Goal: Use online tool/utility: Utilize a website feature to perform a specific function

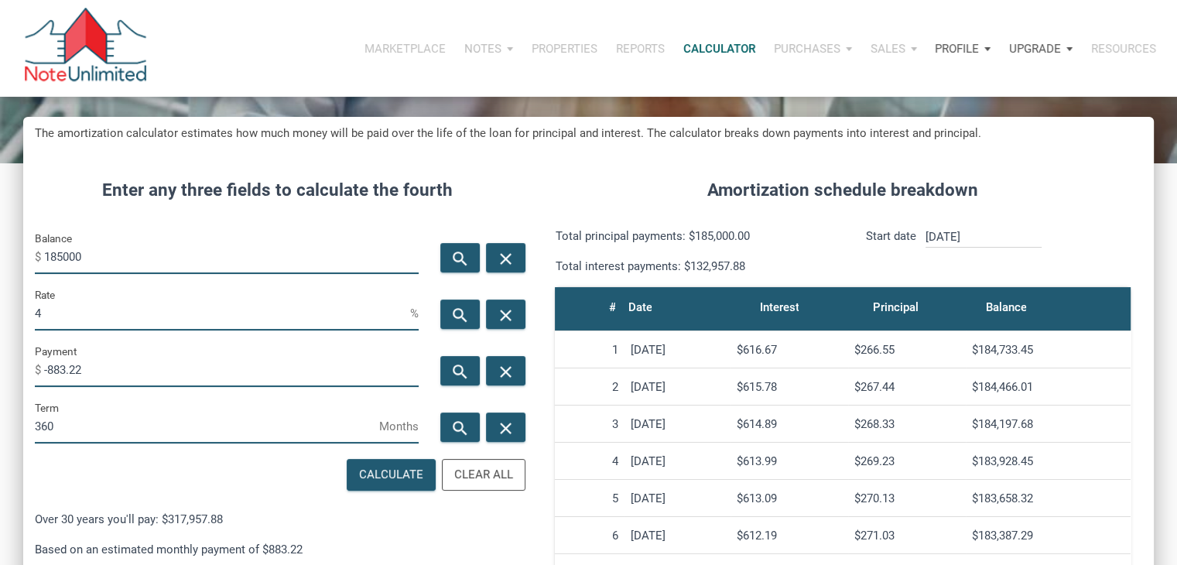
click at [121, 257] on input "185000" at bounding box center [231, 256] width 374 height 35
type input "220000"
click at [124, 302] on input "4" at bounding box center [222, 313] width 375 height 35
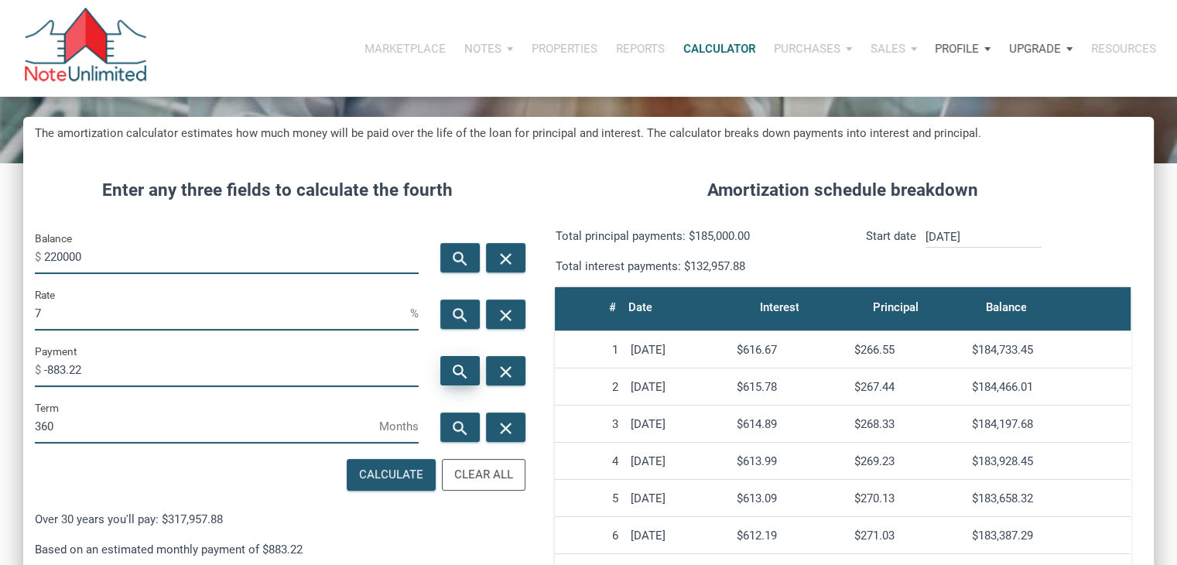
type input "7"
click at [453, 374] on icon "search" at bounding box center [460, 371] width 19 height 19
type input "-1463.67"
click at [82, 264] on input "220000" at bounding box center [231, 256] width 374 height 35
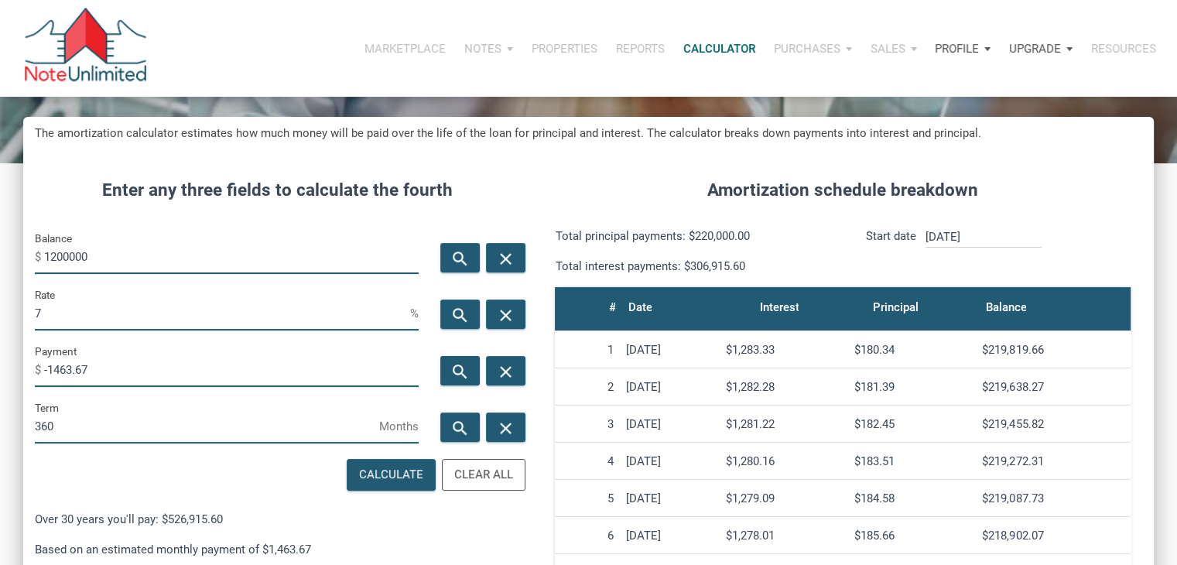
type input "1200000"
click at [91, 318] on input "7" at bounding box center [222, 313] width 375 height 35
type input "5.5"
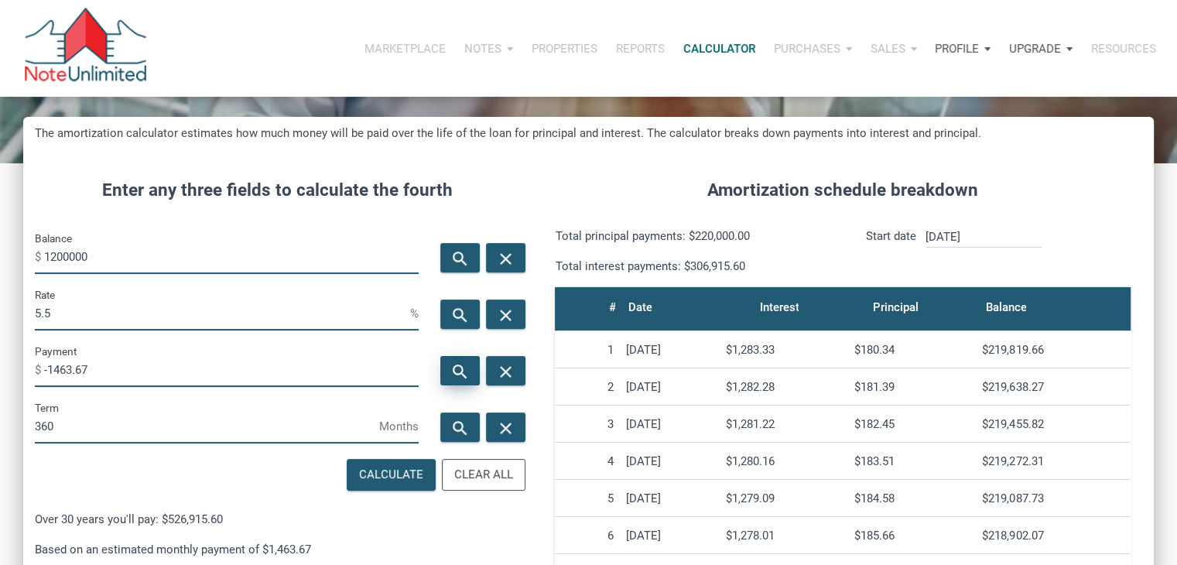
click at [458, 361] on div "search" at bounding box center [459, 370] width 39 height 29
type input "-6813.47"
click at [58, 259] on input "1200000" at bounding box center [231, 256] width 374 height 35
type input "1500000"
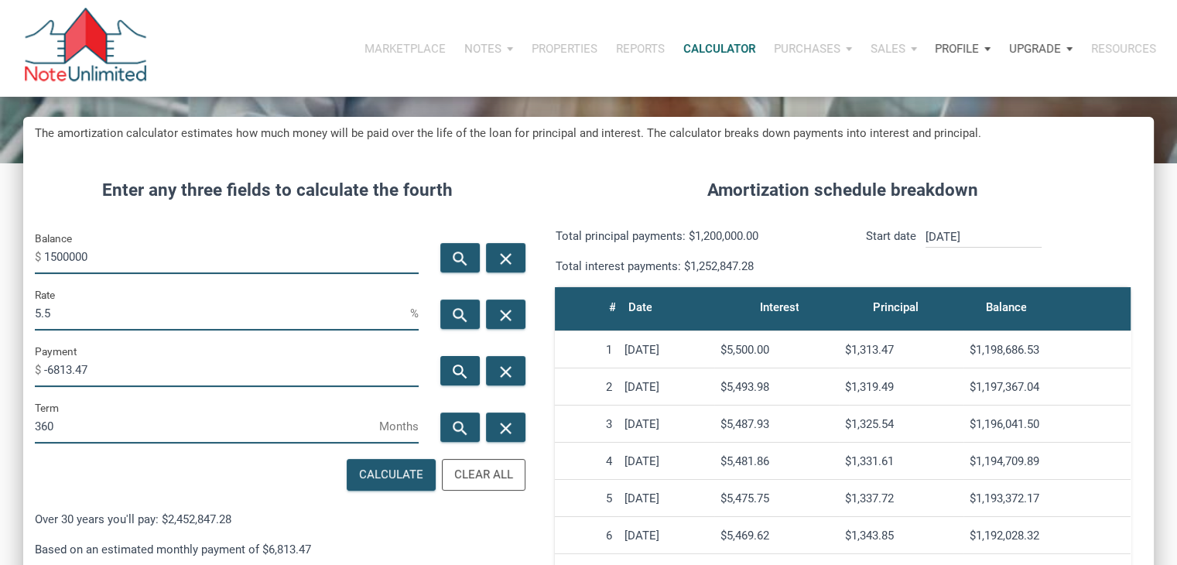
click at [50, 306] on input "5.5" at bounding box center [222, 313] width 375 height 35
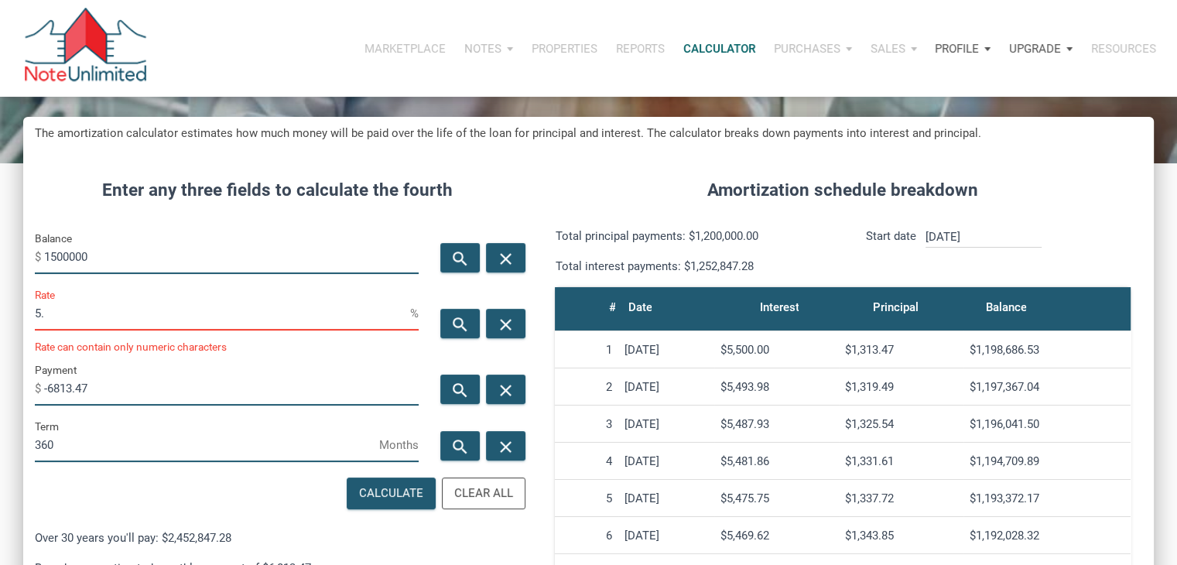
type input "5"
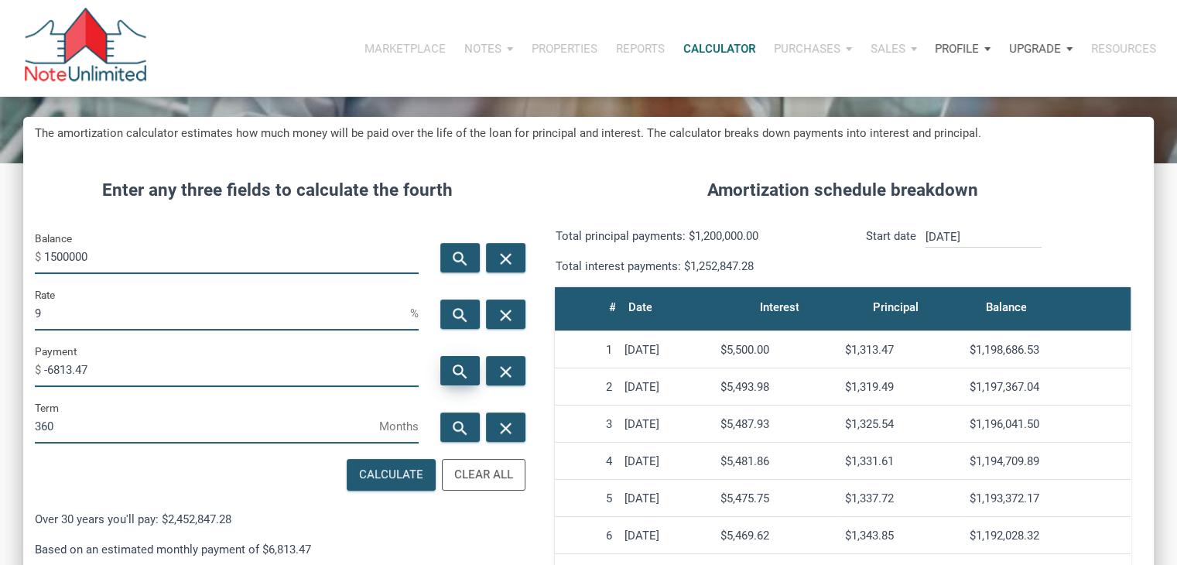
type input "9"
click at [454, 367] on icon "search" at bounding box center [460, 371] width 19 height 19
type input "-12069.34"
click at [54, 258] on input "1500000" at bounding box center [231, 256] width 374 height 35
type input "1200000"
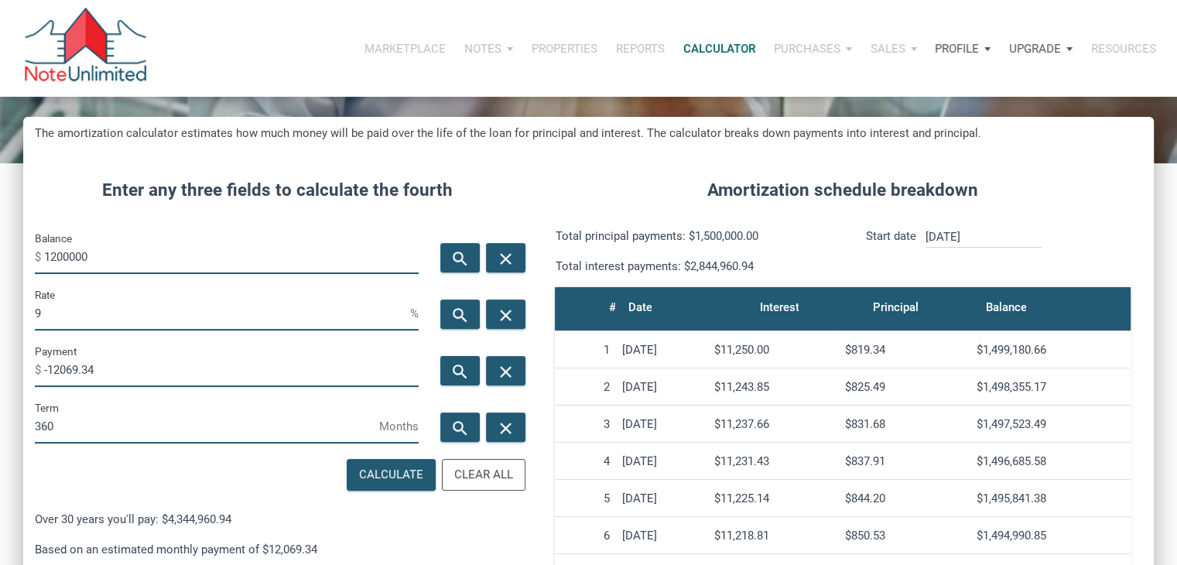
click at [103, 258] on input "1200000" at bounding box center [231, 256] width 374 height 35
click at [61, 311] on input "9" at bounding box center [222, 313] width 375 height 35
type input "4"
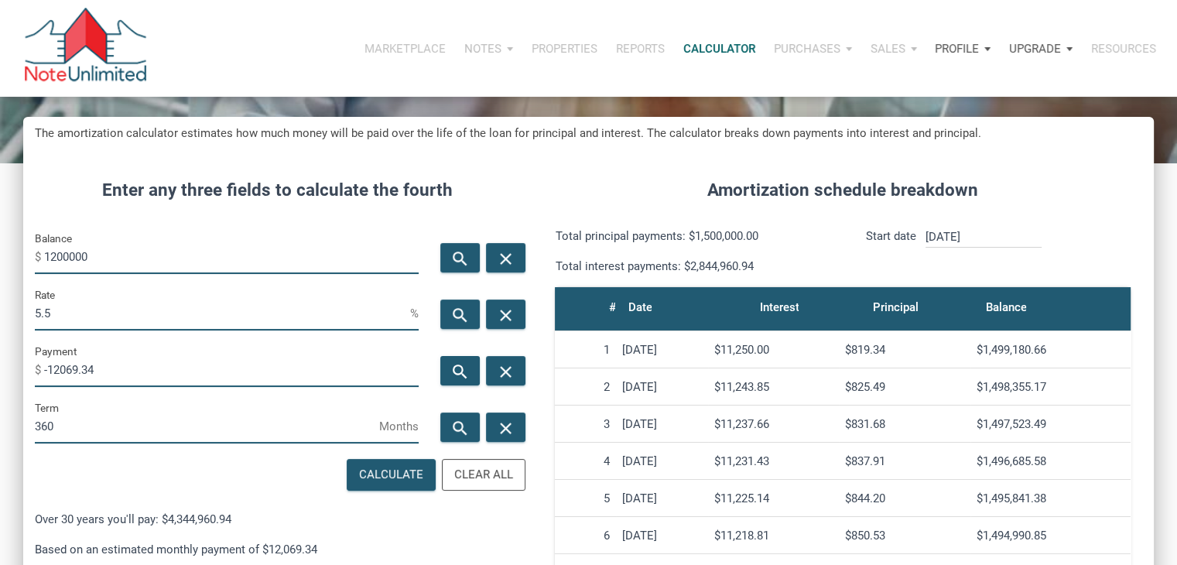
scroll to position [772955, 772592]
type input "5.5"
click at [470, 372] on div "search" at bounding box center [459, 370] width 39 height 29
type input "-6813.47"
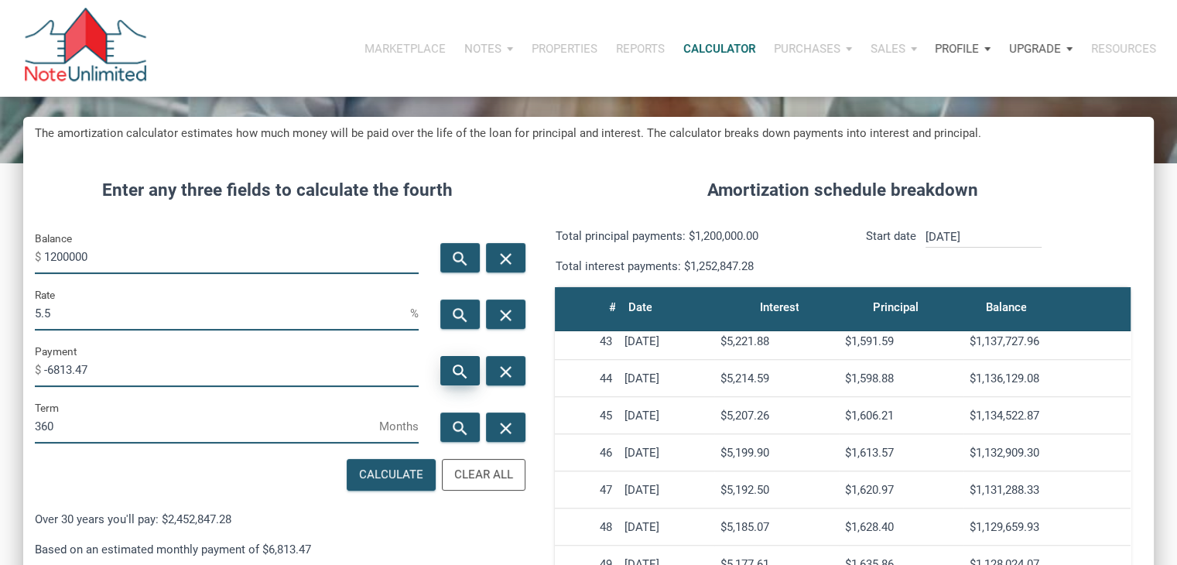
scroll to position [1569, 0]
click at [145, 320] on input "5.5" at bounding box center [222, 313] width 375 height 35
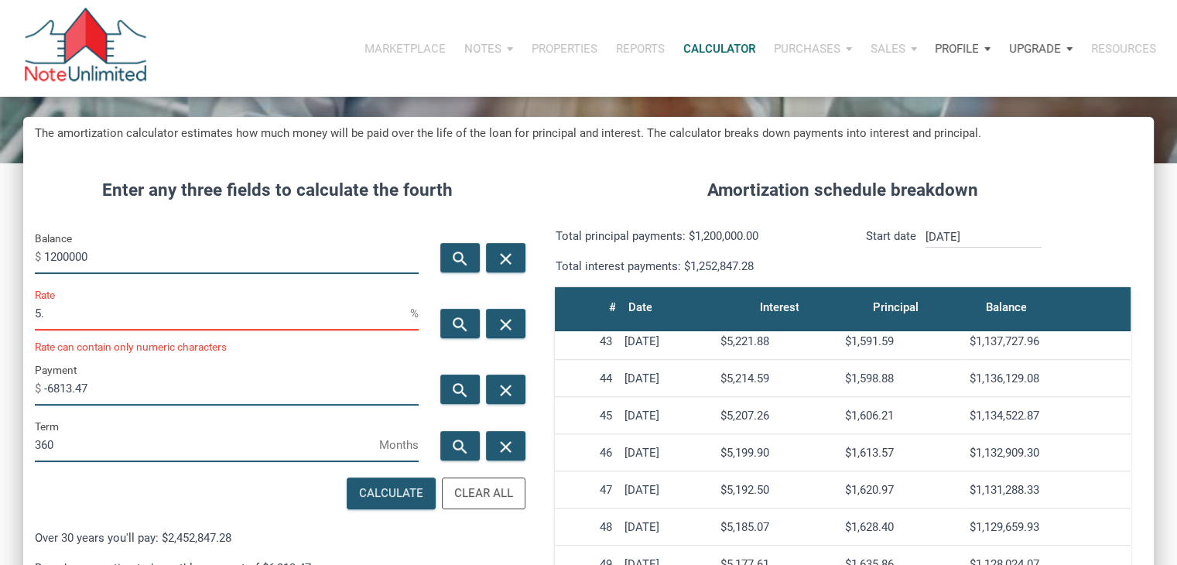
type input "5"
type input "3"
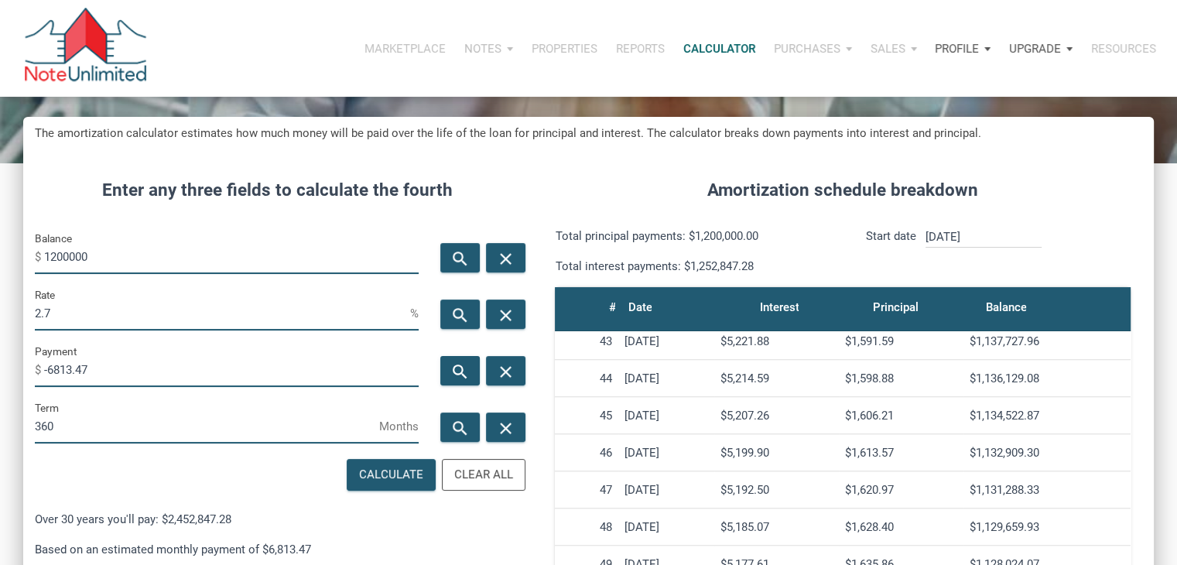
scroll to position [772955, 772592]
type input "2.75"
click at [453, 371] on icon "search" at bounding box center [460, 371] width 19 height 19
type input "-4898.89"
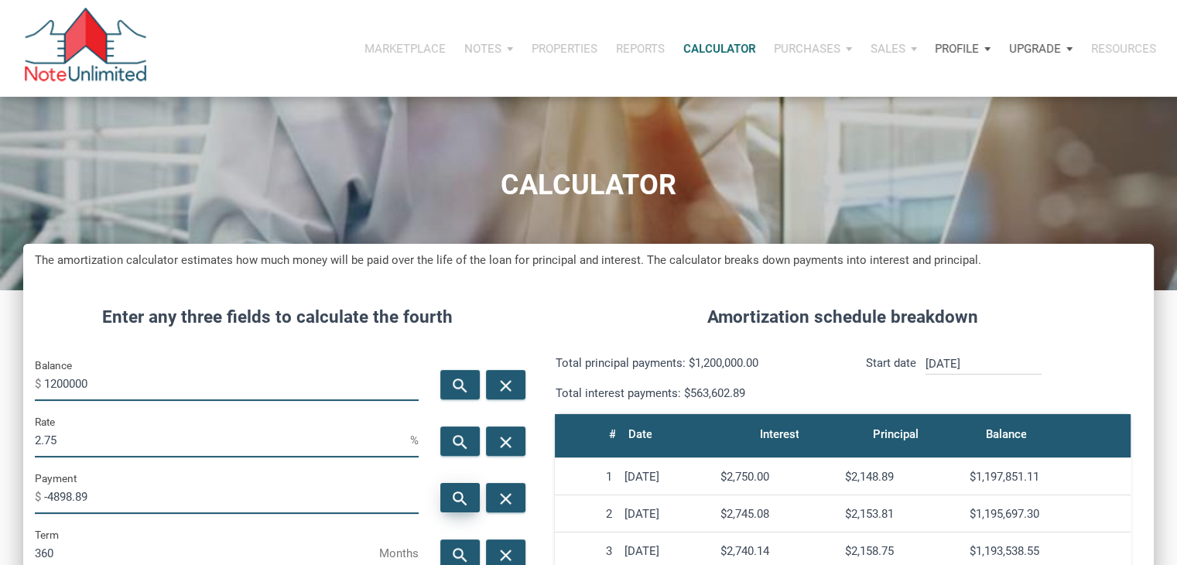
scroll to position [121, 0]
